Goal: Transaction & Acquisition: Subscribe to service/newsletter

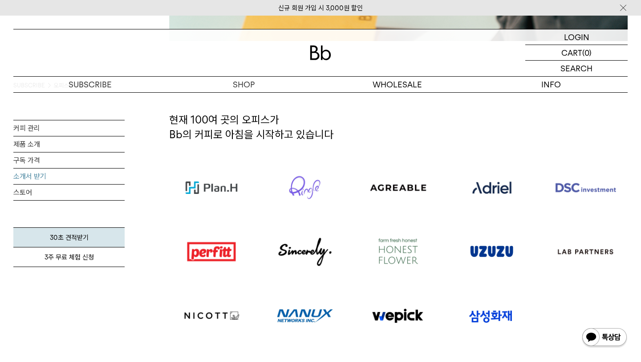
scroll to position [552, 0]
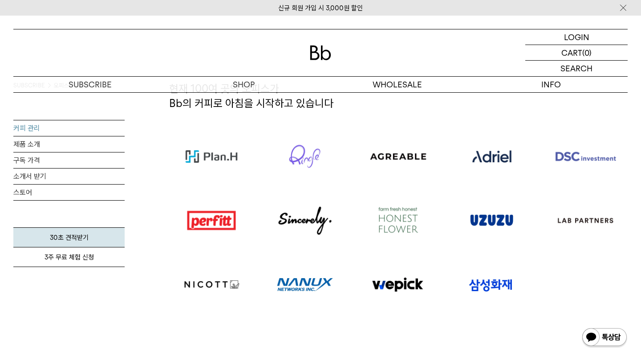
click at [23, 130] on link "커피 관리" at bounding box center [68, 128] width 111 height 16
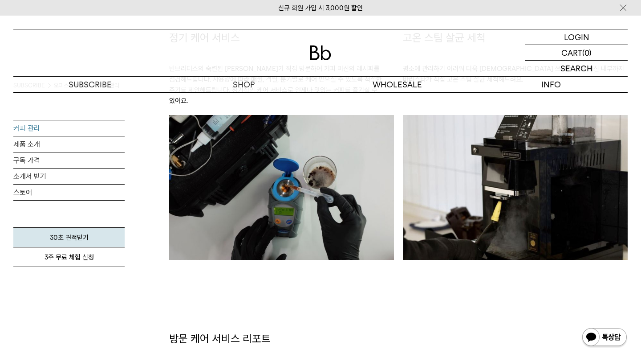
scroll to position [912, 0]
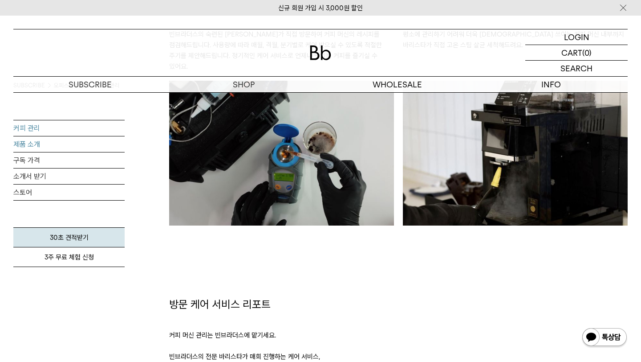
click at [50, 147] on link "제품 소개" at bounding box center [68, 144] width 111 height 16
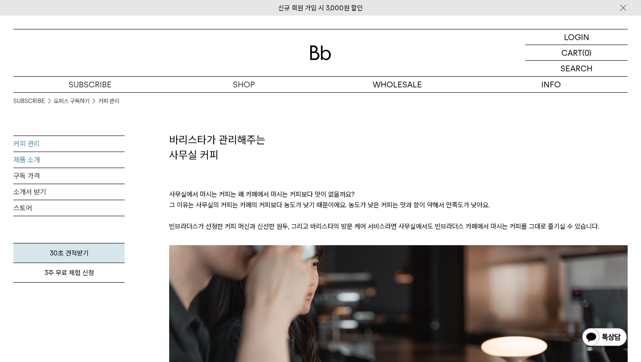
click at [42, 162] on link "제품 소개" at bounding box center [68, 160] width 111 height 16
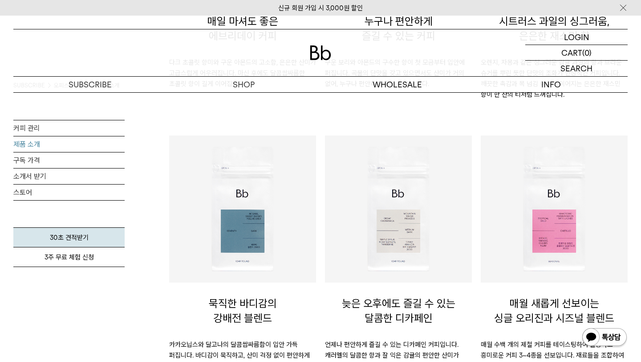
scroll to position [335, 0]
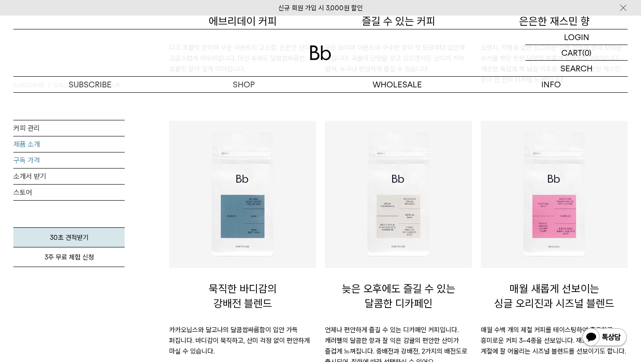
click at [32, 163] on link "구독 가격" at bounding box center [68, 160] width 111 height 16
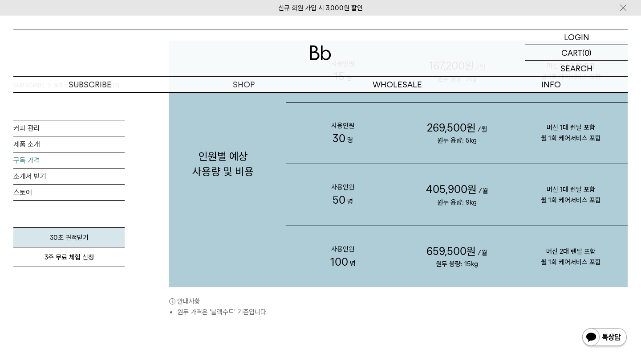
scroll to position [963, 0]
click at [29, 179] on link "소개서 받기" at bounding box center [68, 176] width 111 height 16
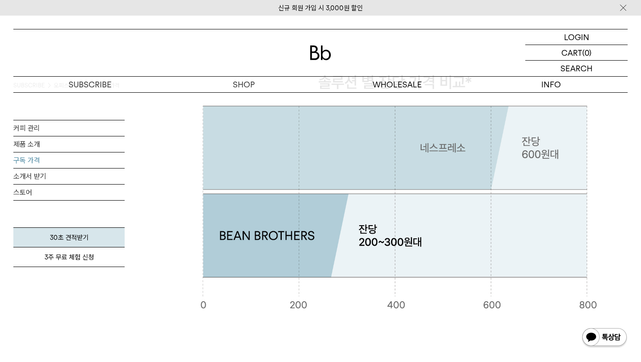
scroll to position [0, 0]
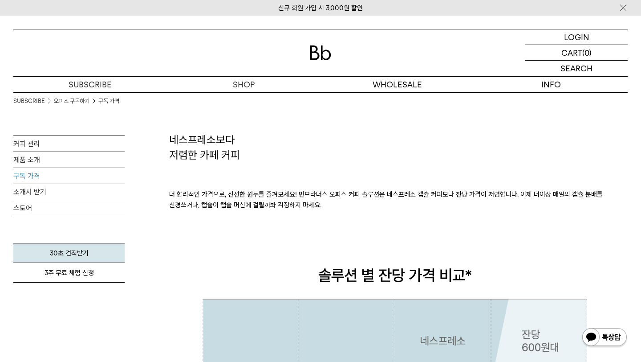
click at [29, 177] on link "구독 가격" at bounding box center [68, 176] width 111 height 16
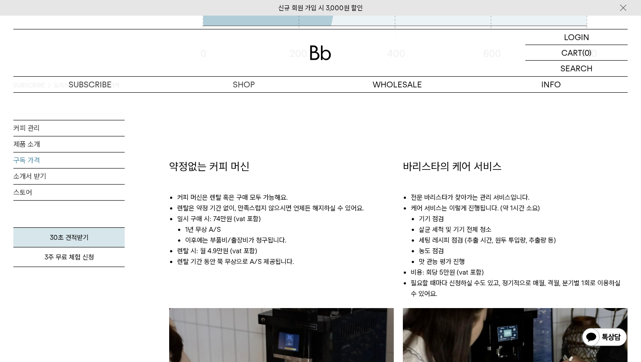
scroll to position [461, 0]
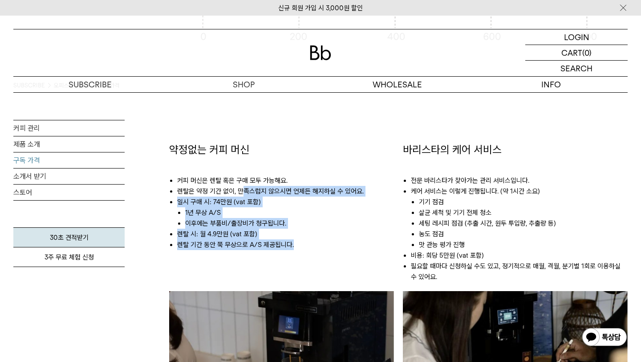
drag, startPoint x: 241, startPoint y: 195, endPoint x: 305, endPoint y: 257, distance: 89.8
click at [305, 258] on ul "커피 머신은 렌탈 혹은 구매 모두 가능해요. 렌탈은 약정 기간 없이, 만족스럽지 않으시면 언제든 해지하실 수 있어요. 일시 [GEOGRAPHI…" at bounding box center [281, 208] width 225 height 102
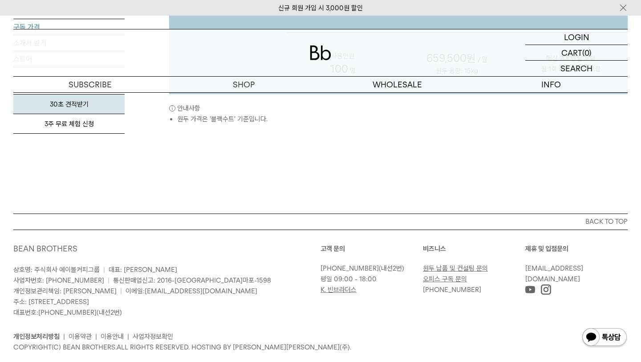
scroll to position [1156, 0]
click at [433, 279] on link "오피스 구독 문의" at bounding box center [445, 278] width 44 height 8
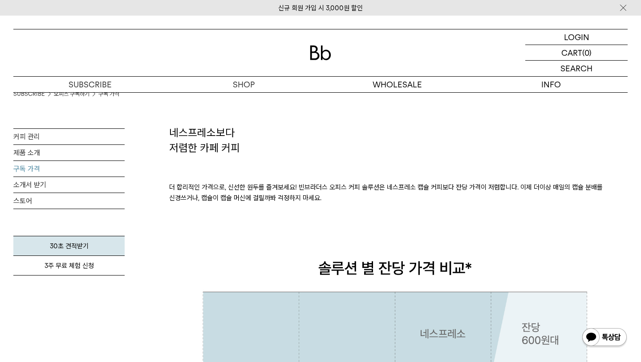
scroll to position [7, 0]
click at [78, 133] on link "커피 관리" at bounding box center [68, 137] width 111 height 16
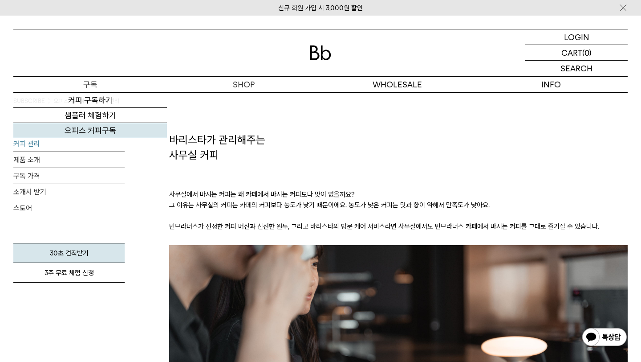
click at [104, 127] on link "오피스 커피구독" at bounding box center [90, 130] width 154 height 15
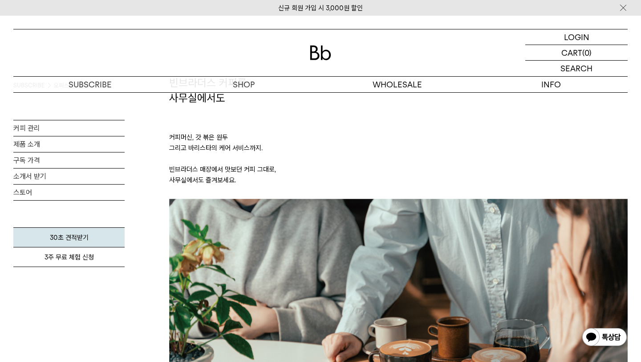
scroll to position [61, 0]
